Goal: Download file/media

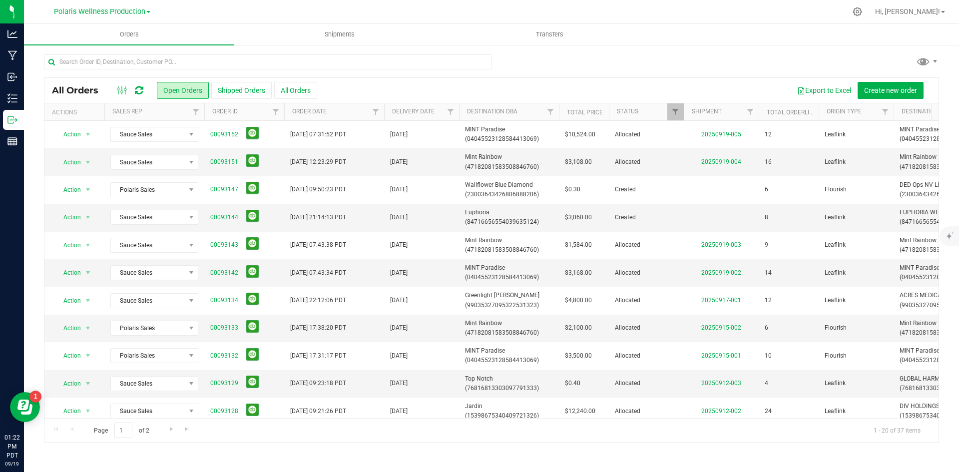
click at [140, 88] on icon at bounding box center [139, 90] width 8 height 10
click at [197, 111] on span "Filter" at bounding box center [196, 112] width 8 height 8
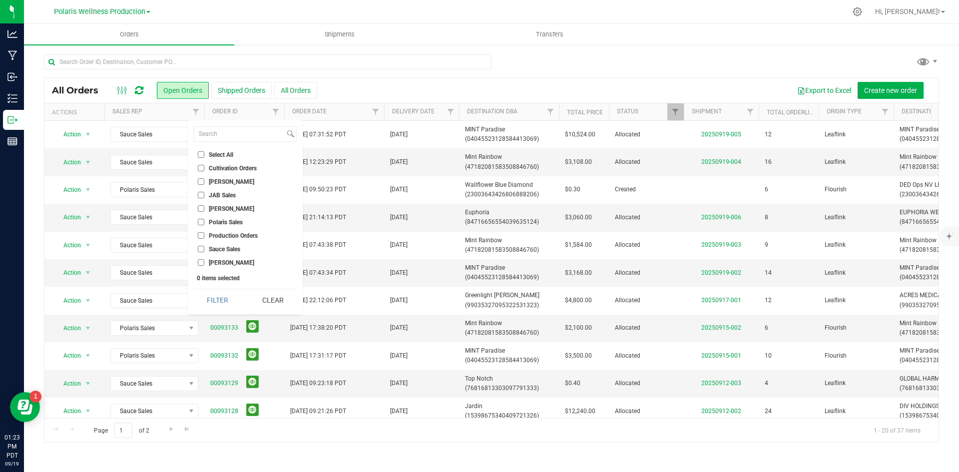
click at [202, 250] on input "Sauce Sales" at bounding box center [201, 249] width 6 height 6
checkbox input "true"
click at [220, 300] on button "Filter" at bounding box center [218, 300] width 48 height 22
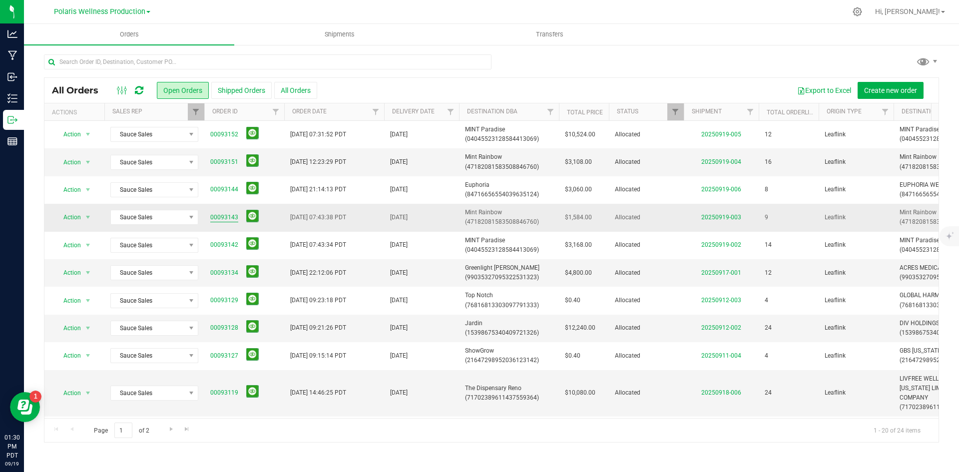
click at [224, 215] on link "00093143" at bounding box center [224, 217] width 28 height 9
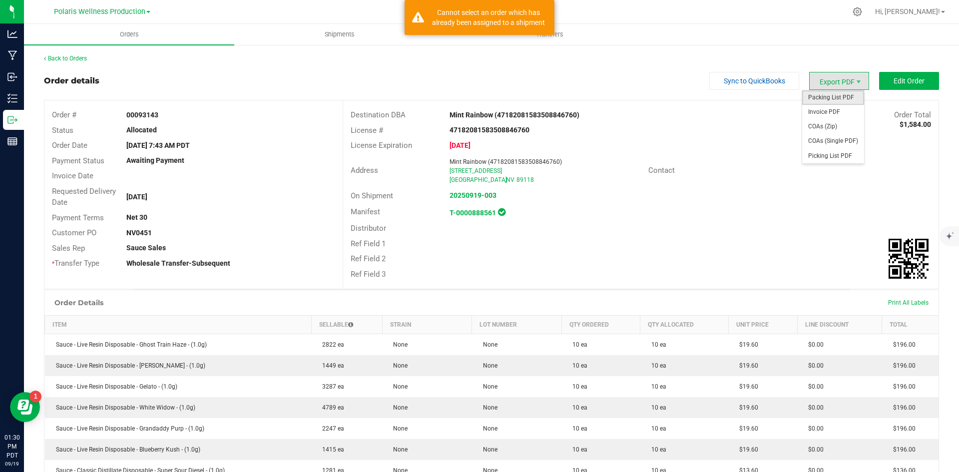
click at [585, 99] on span "Packing List PDF" at bounding box center [833, 97] width 62 height 14
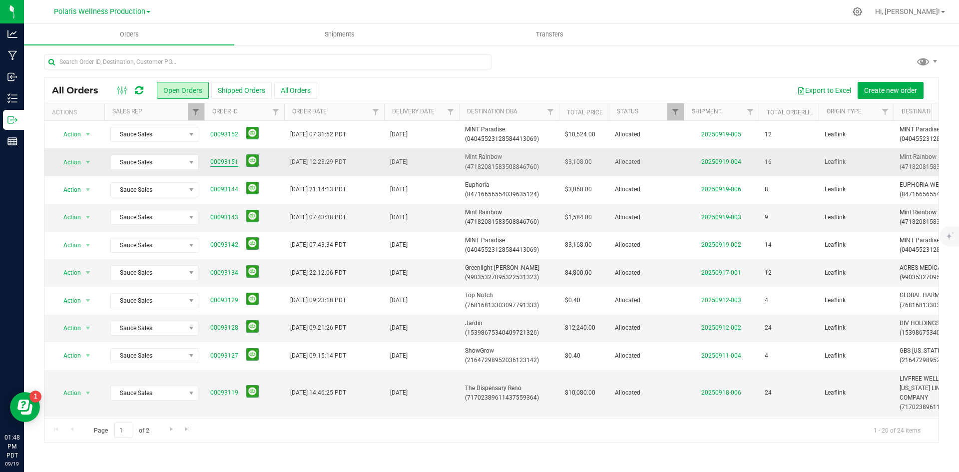
click at [224, 165] on link "00093151" at bounding box center [224, 161] width 28 height 9
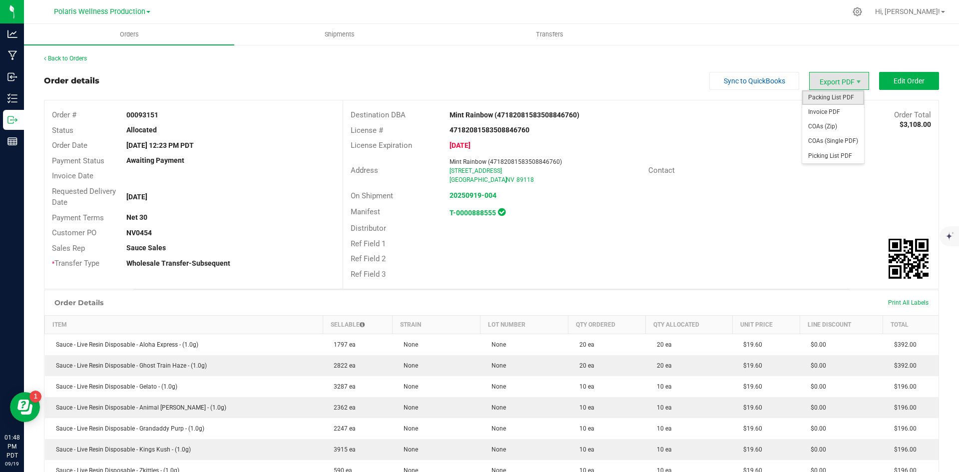
click at [585, 98] on span "Packing List PDF" at bounding box center [833, 97] width 62 height 14
